Goal: Task Accomplishment & Management: Use online tool/utility

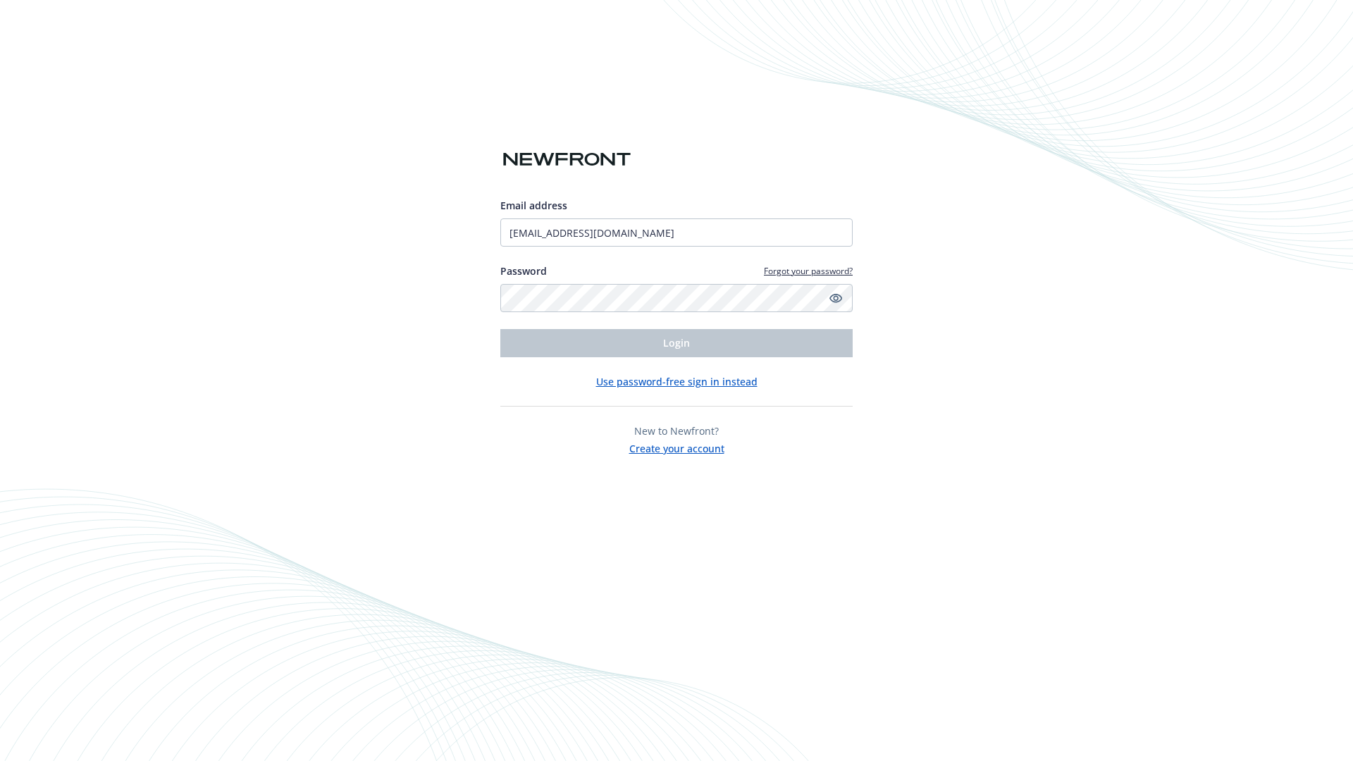
type input "[EMAIL_ADDRESS][DOMAIN_NAME]"
click at [677, 343] on span "Login" at bounding box center [676, 342] width 27 height 13
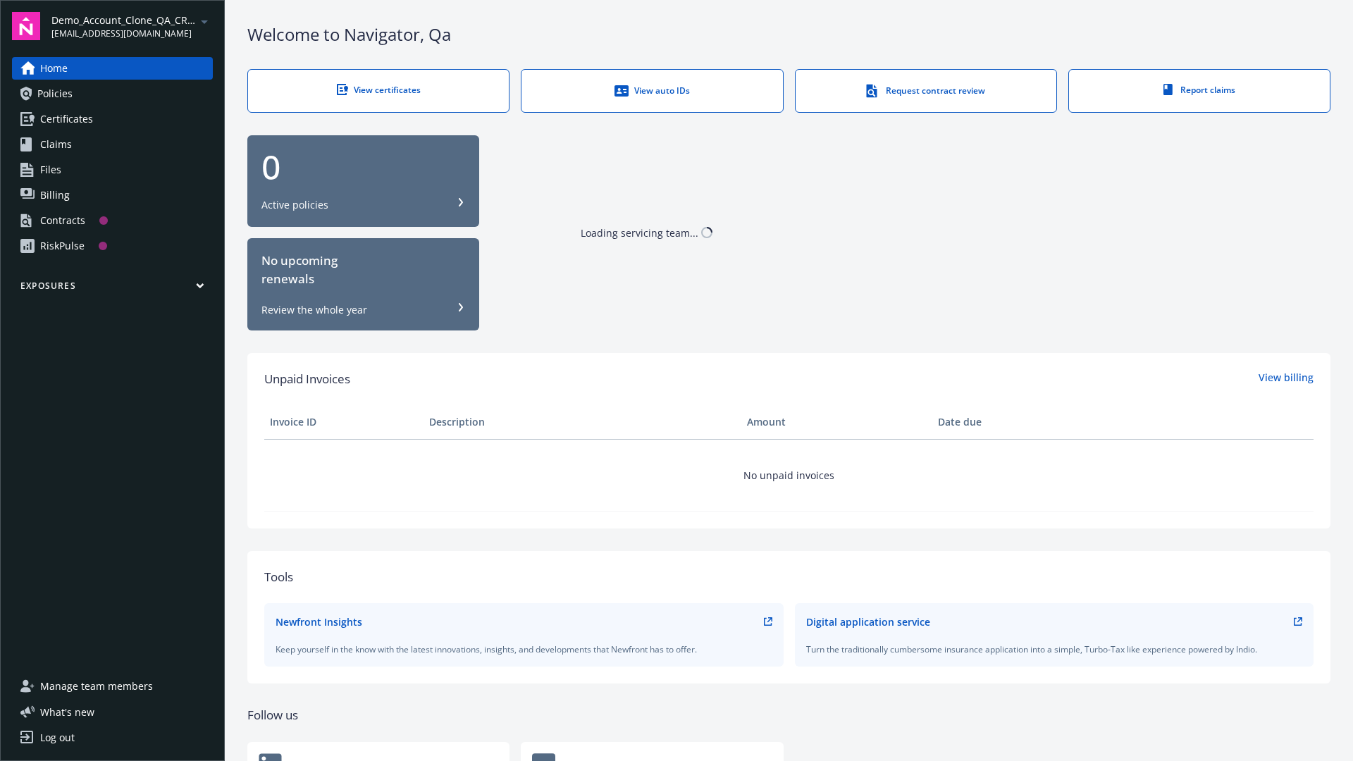
click at [132, 26] on span "Demo_Account_Clone_QA_CR_Tests_Prospect" at bounding box center [123, 20] width 144 height 15
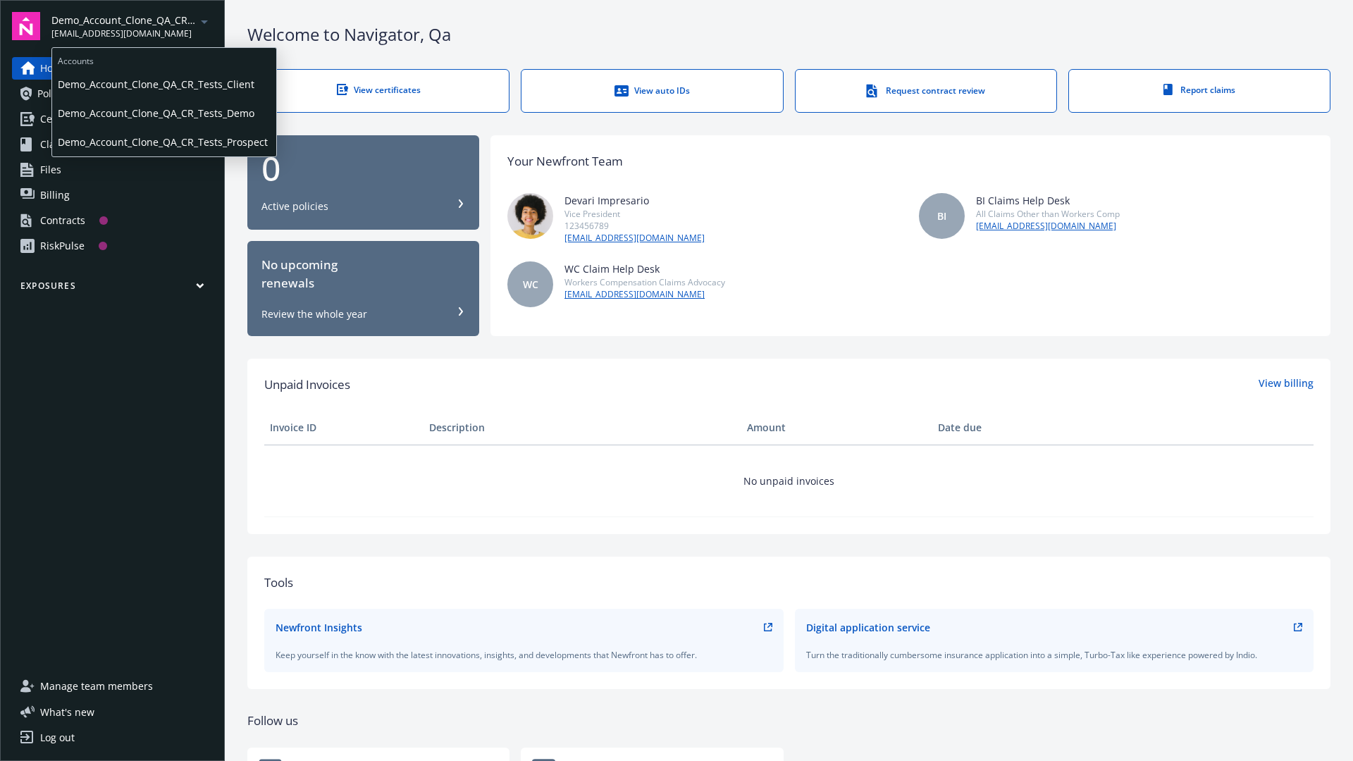
click at [163, 84] on span "Demo_Account_Clone_QA_CR_Tests_Client" at bounding box center [164, 84] width 213 height 29
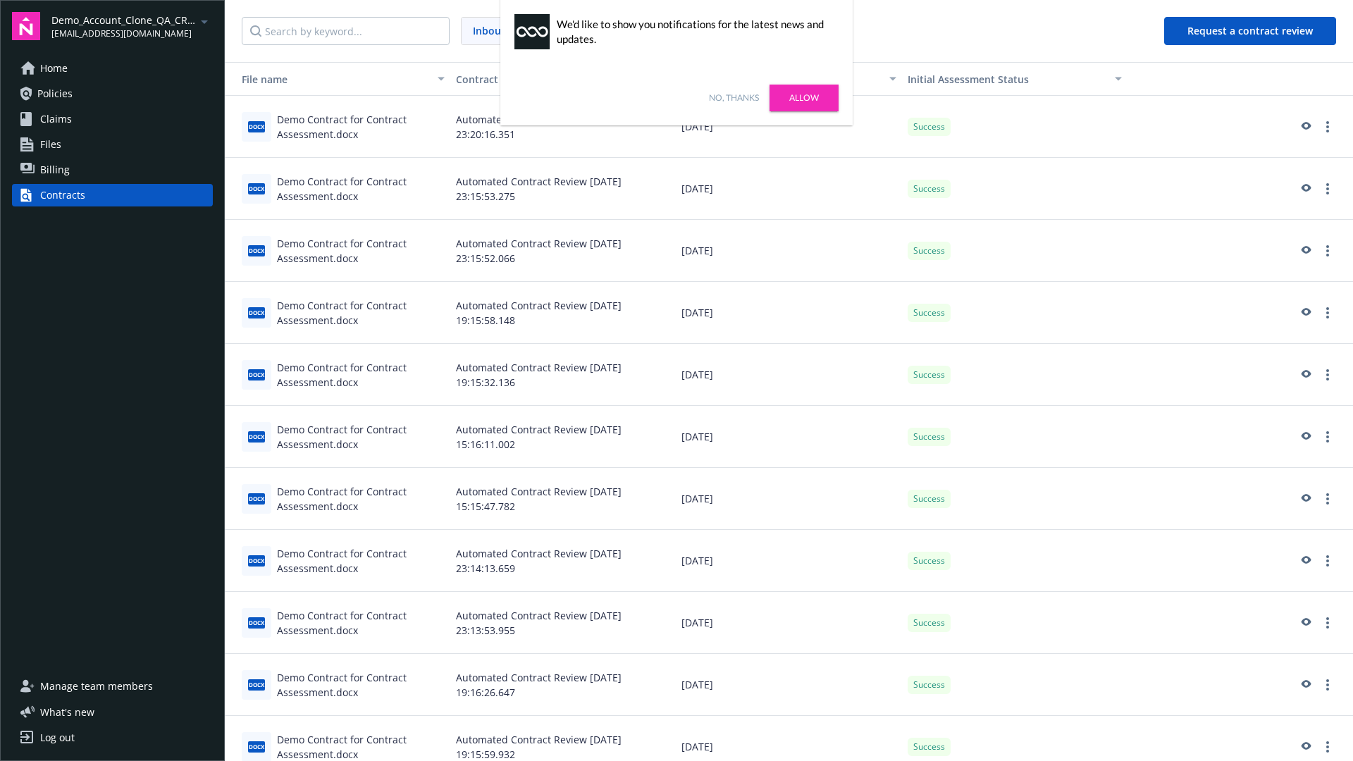
click at [734, 98] on link "No, thanks" at bounding box center [734, 98] width 50 height 13
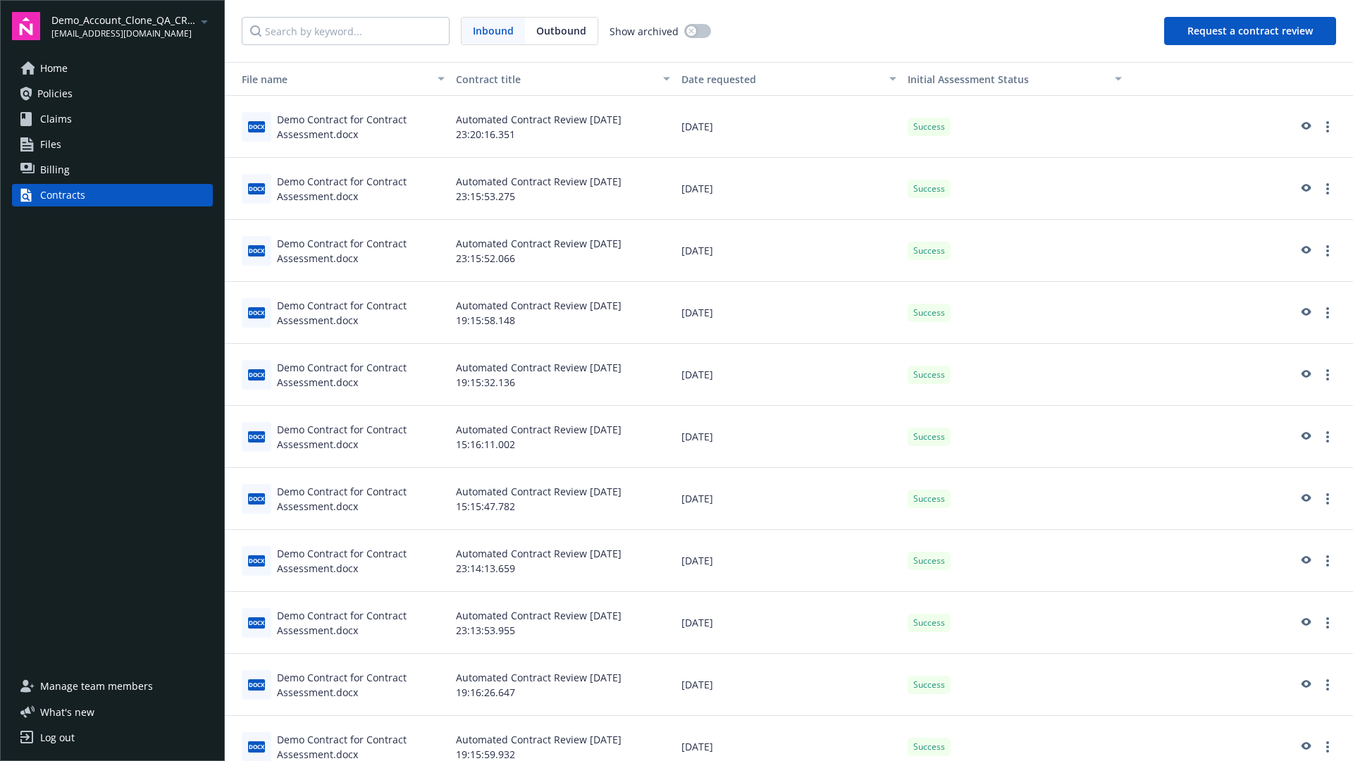
click at [1251, 31] on button "Request a contract review" at bounding box center [1250, 31] width 172 height 28
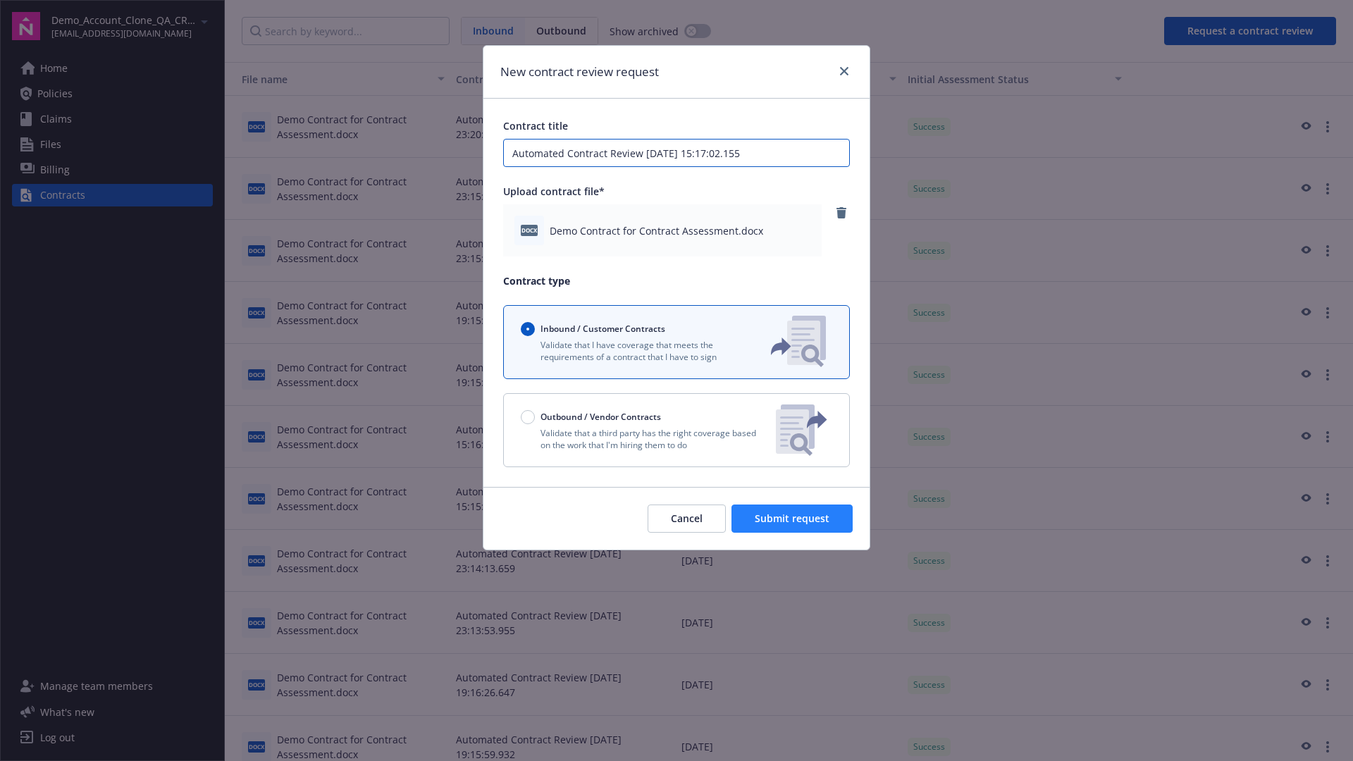
type input "Automated Contract Review 09-12-2025 15:17:02.155"
click at [793, 519] on span "Submit request" at bounding box center [792, 518] width 75 height 13
